Goal: Task Accomplishment & Management: Complete application form

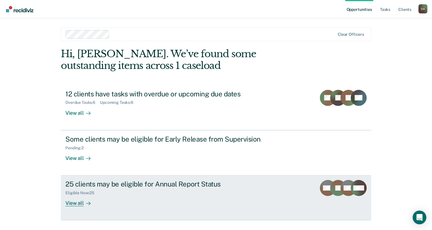
click at [84, 200] on div at bounding box center [87, 203] width 7 height 7
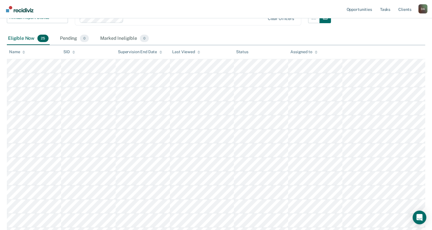
scroll to position [86, 0]
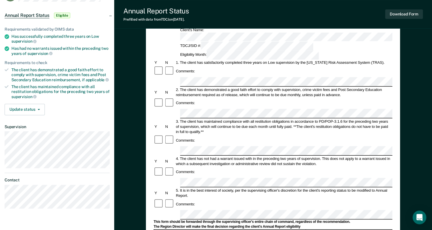
scroll to position [57, 0]
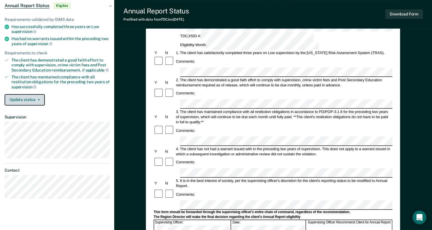
click at [38, 99] on icon "button" at bounding box center [39, 99] width 2 height 1
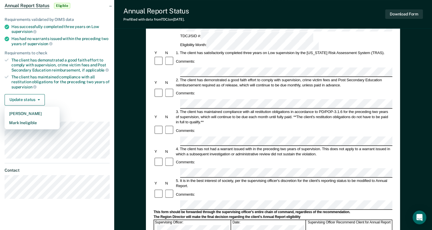
click at [71, 95] on div "Update status [PERSON_NAME] Mark Ineligible" at bounding box center [57, 99] width 105 height 11
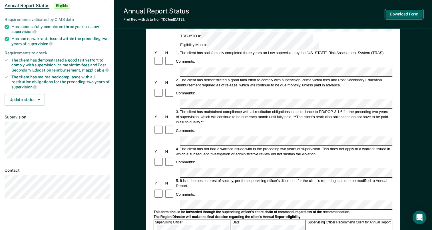
click at [409, 16] on button "Download Form" at bounding box center [404, 13] width 38 height 9
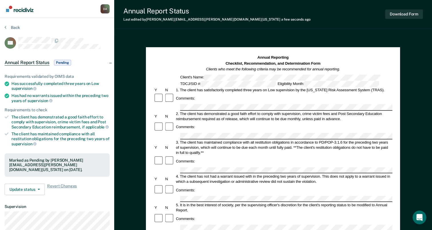
scroll to position [0, 0]
click at [7, 22] on section "Back TR Annual Report Status Pending Requirements validated by OIMS data Has su…" at bounding box center [57, 158] width 114 height 281
click at [9, 27] on button "Back" at bounding box center [12, 27] width 15 height 5
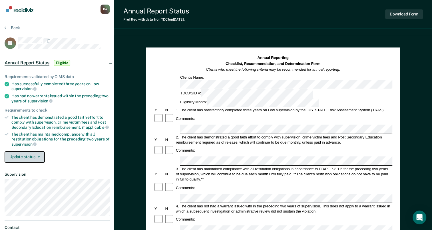
click at [18, 157] on button "Update status" at bounding box center [25, 156] width 40 height 11
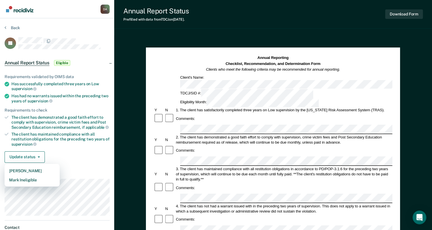
click at [4, 25] on section "Back JP Annual Report Status Eligible Requirements validated by OIMS data Has s…" at bounding box center [57, 142] width 114 height 249
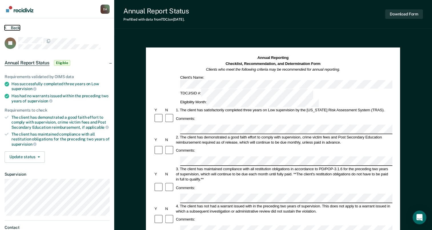
click at [8, 26] on button "Back" at bounding box center [12, 27] width 15 height 5
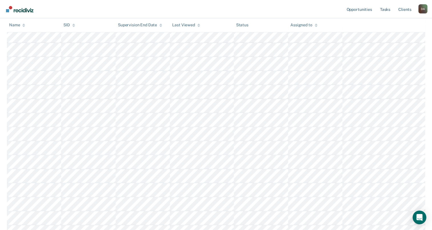
scroll to position [200, 0]
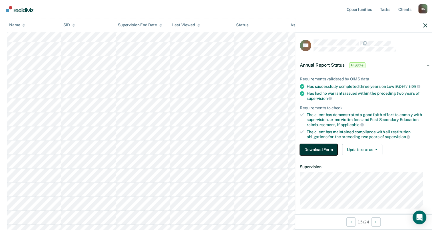
click at [319, 151] on button "Download Form" at bounding box center [319, 149] width 38 height 11
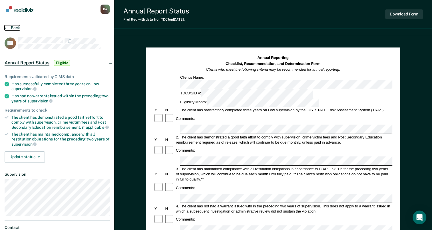
click at [14, 27] on button "Back" at bounding box center [12, 27] width 15 height 5
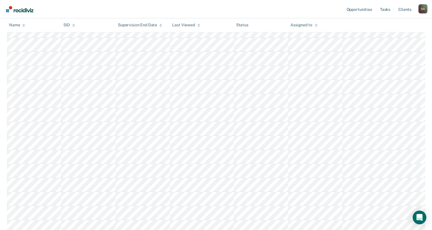
scroll to position [229, 0]
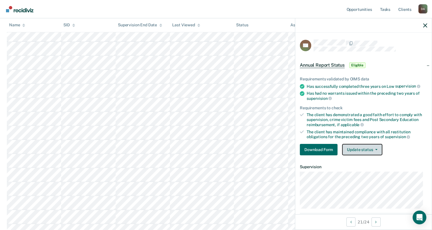
click at [360, 147] on button "Update status" at bounding box center [362, 149] width 40 height 11
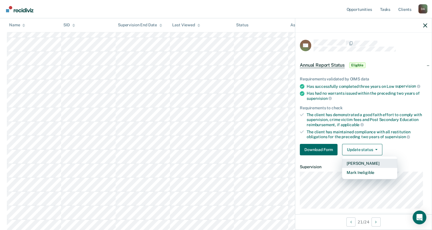
scroll to position [257, 0]
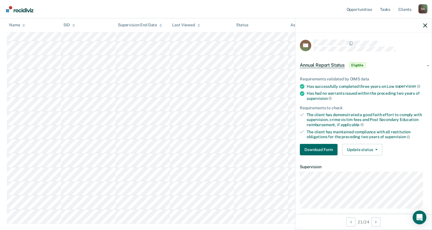
click at [382, 119] on div "The client has demonstrated a good faith effort to comply with supervision, cri…" at bounding box center [367, 119] width 121 height 15
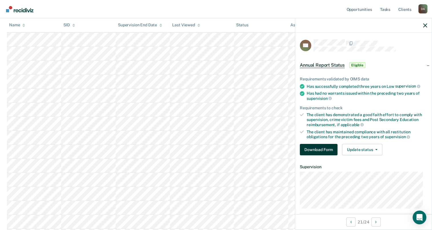
scroll to position [234, 0]
click at [338, 141] on div "Requirements validated by OIMS data Has successfully completed three years on L…" at bounding box center [363, 113] width 137 height 92
click at [334, 145] on button "Download Form" at bounding box center [319, 149] width 38 height 11
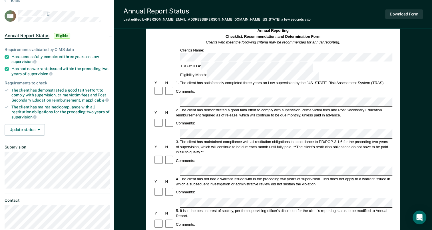
scroll to position [29, 0]
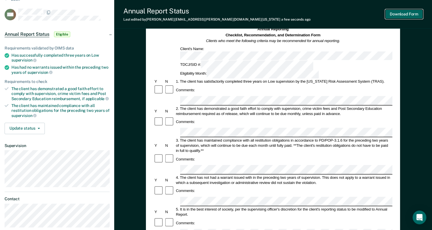
click at [400, 19] on button "Download Form" at bounding box center [404, 13] width 38 height 9
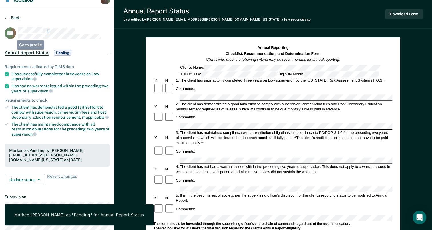
scroll to position [0, 0]
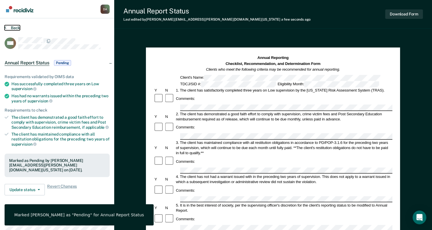
click at [12, 26] on button "Back" at bounding box center [12, 27] width 15 height 5
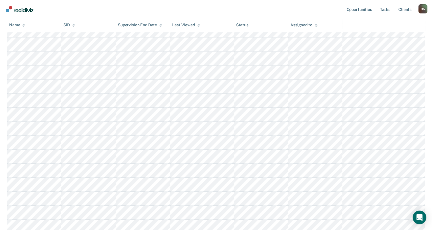
scroll to position [277, 0]
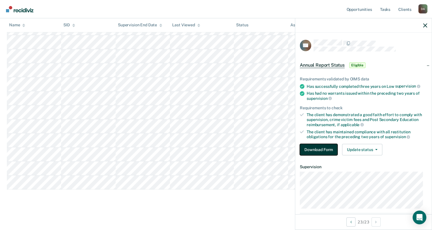
click at [318, 145] on button "Download Form" at bounding box center [319, 149] width 38 height 11
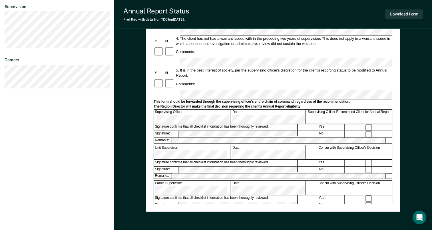
scroll to position [136, 0]
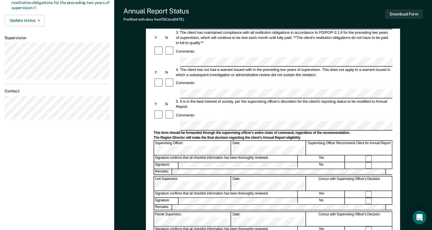
click at [260, 95] on form "Annual Reporting Checklist, Recommendation, and Determination Form Clients who …" at bounding box center [273, 120] width 239 height 403
click at [380, 109] on div "Comments:" at bounding box center [273, 114] width 239 height 11
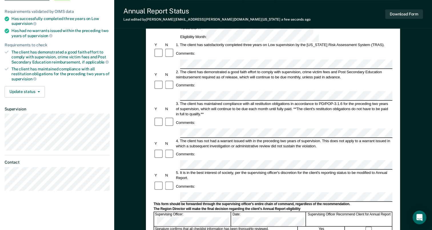
scroll to position [0, 0]
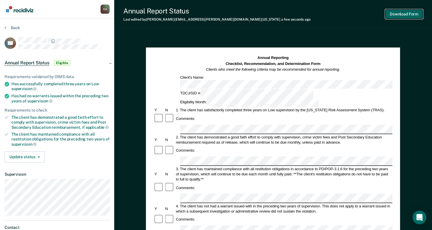
click at [398, 15] on button "Download Form" at bounding box center [404, 13] width 38 height 9
